Goal: Information Seeking & Learning: Learn about a topic

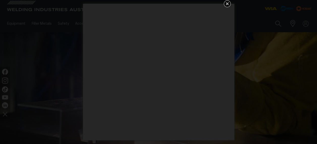
click at [227, 4] on icon "Get 5 WIA Welding Guides Free!" at bounding box center [227, 3] width 3 height 3
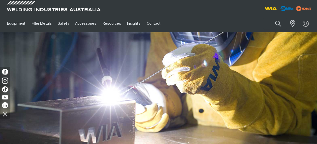
click at [75, 70] on img at bounding box center [158, 90] width 317 height 116
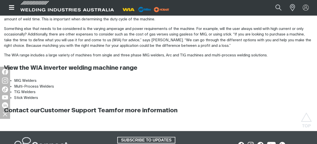
scroll to position [611, 0]
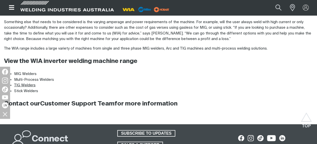
click at [29, 84] on link "TIG Welders" at bounding box center [24, 86] width 21 height 4
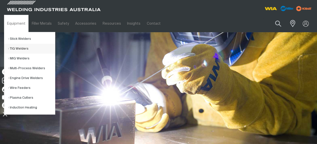
click at [20, 47] on link "TIG Welders" at bounding box center [31, 49] width 47 height 10
